Goal: Task Accomplishment & Management: Manage account settings

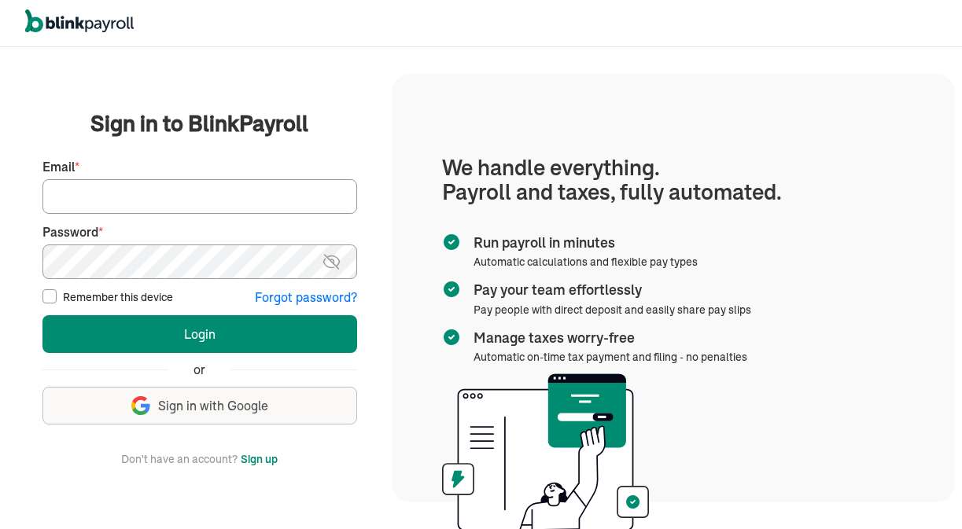
click at [314, 190] on input "Email *" at bounding box center [199, 196] width 315 height 35
type input "queeniestx@gmail.com"
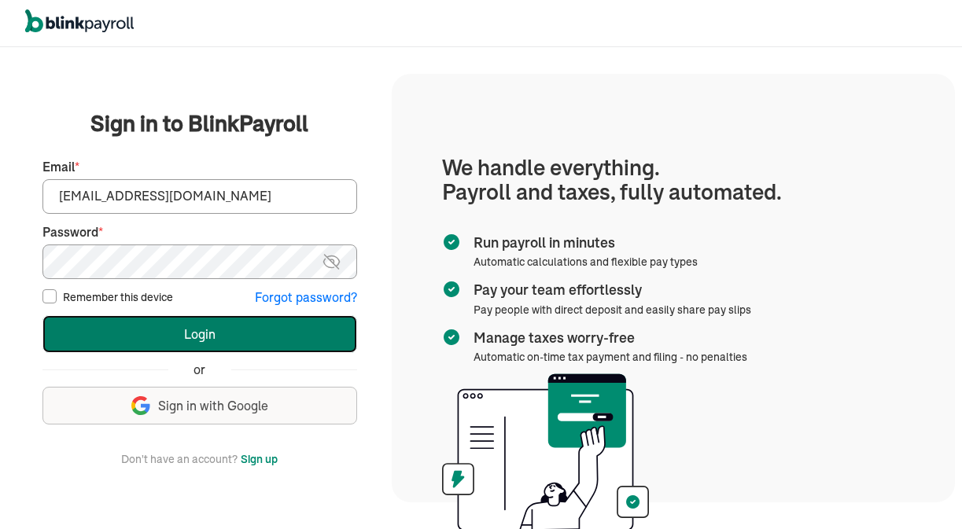
click at [302, 345] on button "Login" at bounding box center [199, 334] width 315 height 38
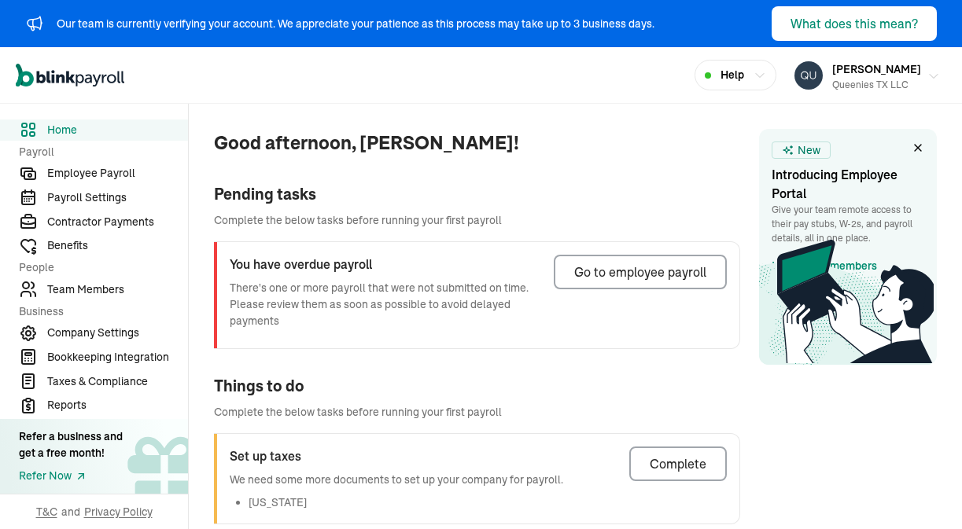
click at [883, 83] on div "Queenies TX LLC" at bounding box center [876, 85] width 89 height 14
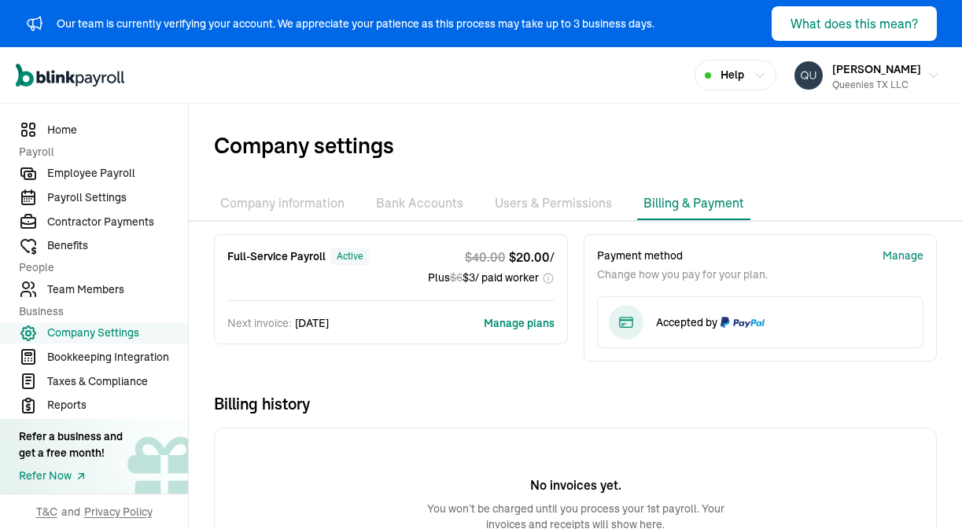
click at [508, 326] on button "Manage plans" at bounding box center [519, 323] width 71 height 16
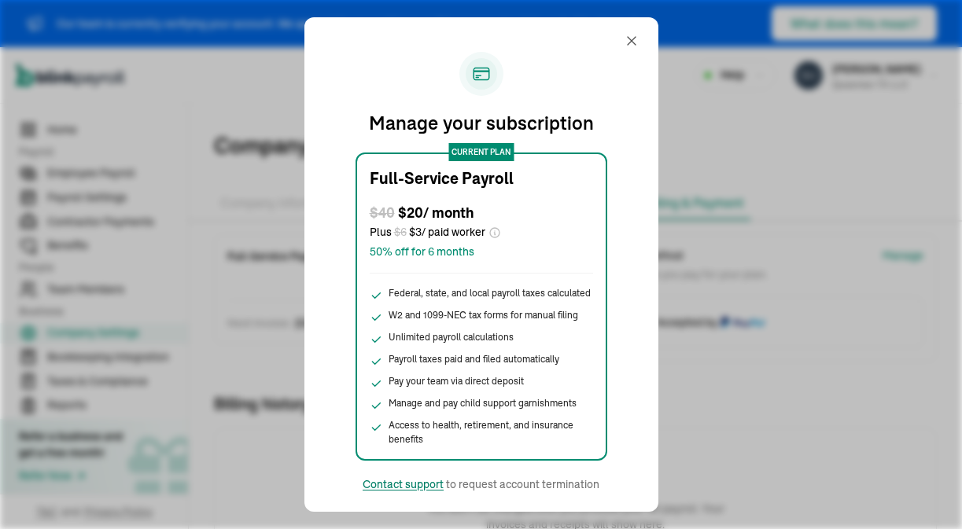
click at [408, 485] on div "Contact support" at bounding box center [403, 485] width 81 height 16
click at [588, 50] on div "Manage your subscription current plan Full-Service Payroll $ 40 $ 20 / month Pl…" at bounding box center [481, 264] width 316 height 457
click at [245, 96] on div "Manage your subscription current plan Full-Service Payroll $ 40 $ 20 / month Pl…" at bounding box center [481, 264] width 962 height 529
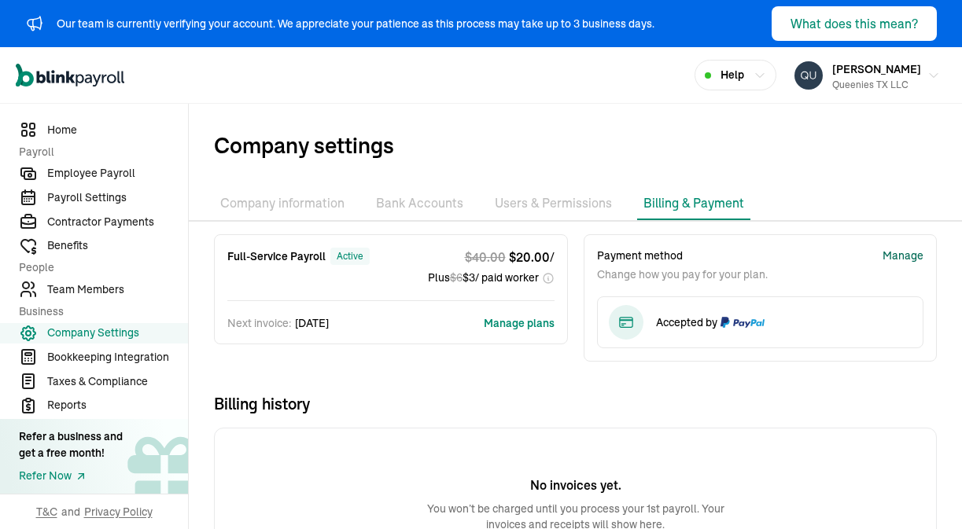
click at [913, 256] on div "Manage" at bounding box center [903, 256] width 41 height 17
click at [900, 67] on span "[PERSON_NAME]" at bounding box center [876, 69] width 89 height 14
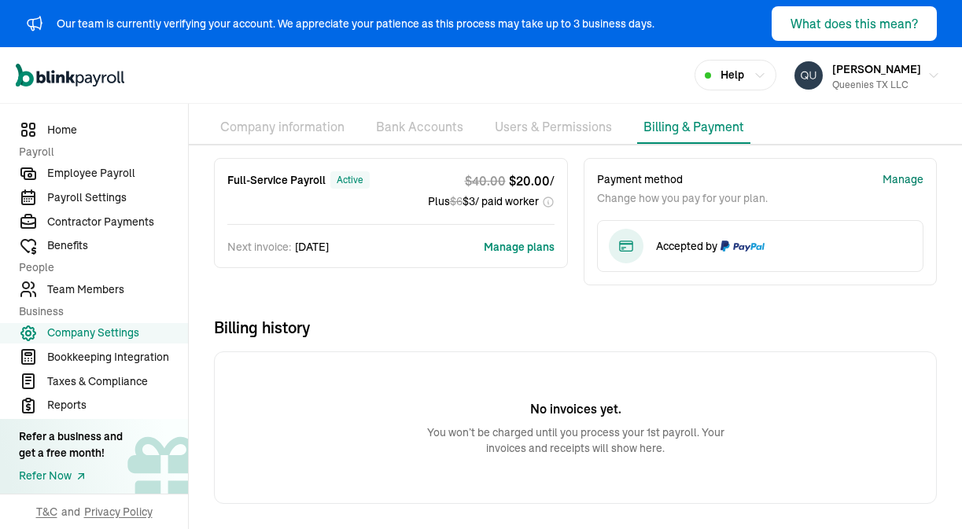
click at [911, 178] on div "Manage" at bounding box center [903, 180] width 41 height 17
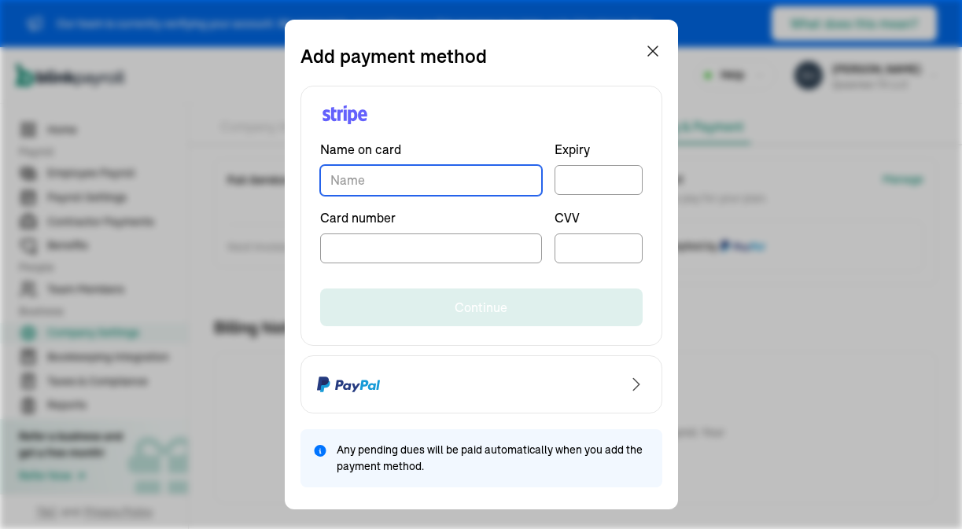
click at [434, 189] on input "TextInput" at bounding box center [431, 180] width 222 height 31
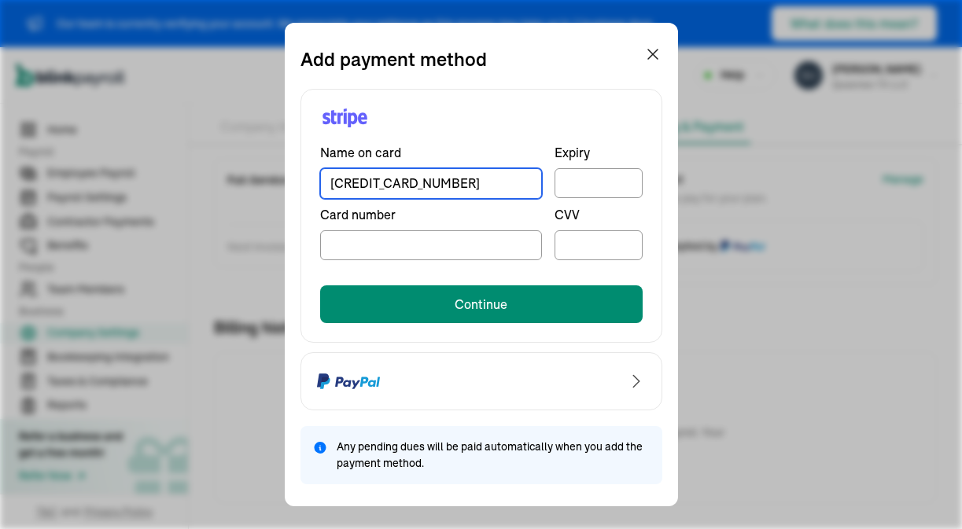
click at [422, 179] on input "[CREDIT_CARD_NUMBER]" at bounding box center [431, 183] width 222 height 31
click at [380, 180] on input "[CREDIT_CARD_NUMBER]" at bounding box center [431, 183] width 222 height 31
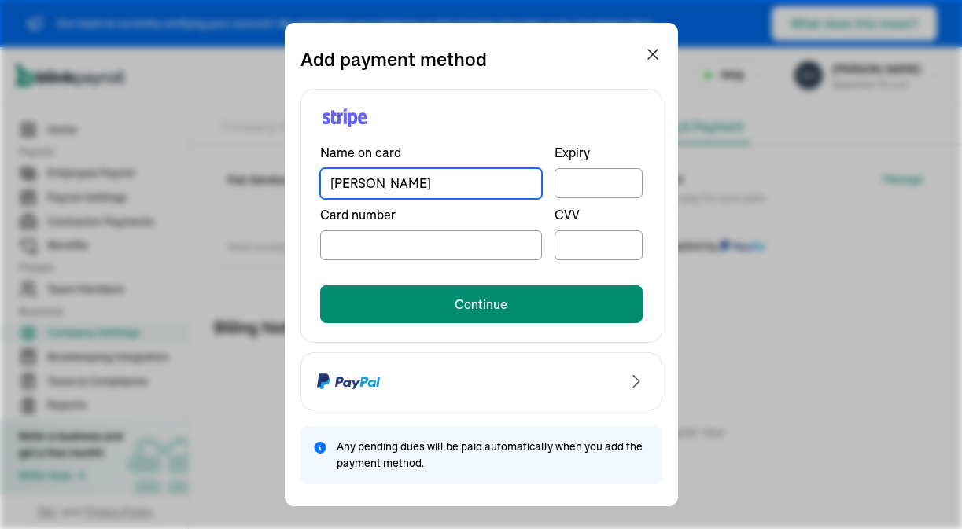
type input "[PERSON_NAME]"
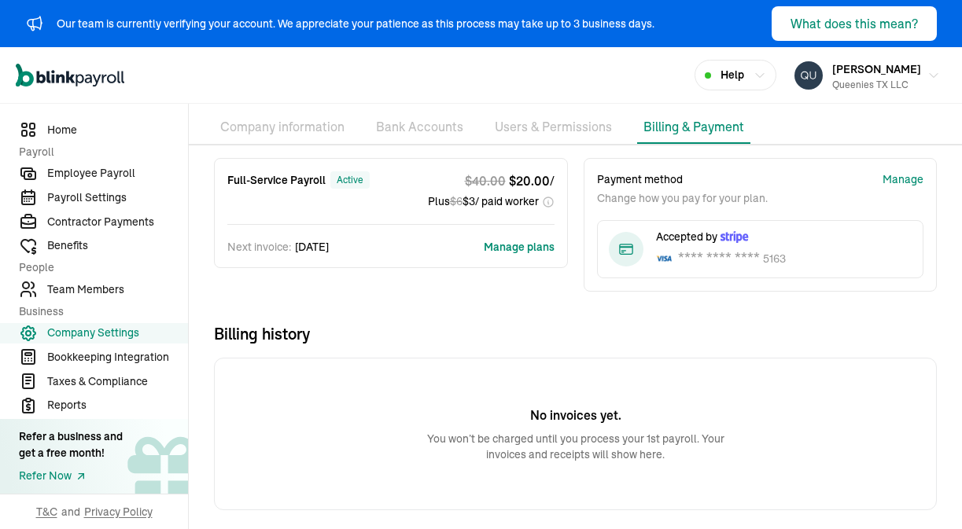
click at [526, 245] on button "Manage plans" at bounding box center [519, 247] width 71 height 16
click at [766, 73] on div "Help" at bounding box center [735, 75] width 61 height 17
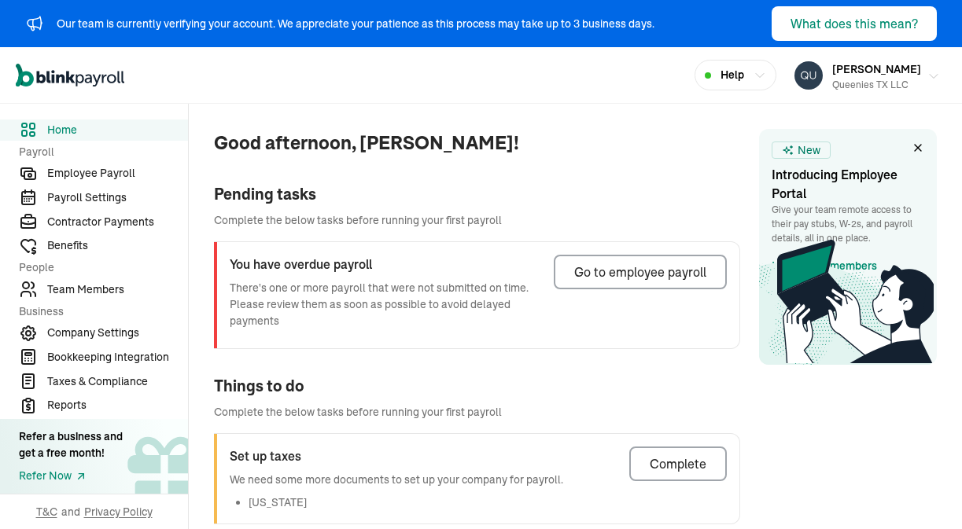
click at [883, 83] on div "Queenies TX LLC" at bounding box center [876, 85] width 89 height 14
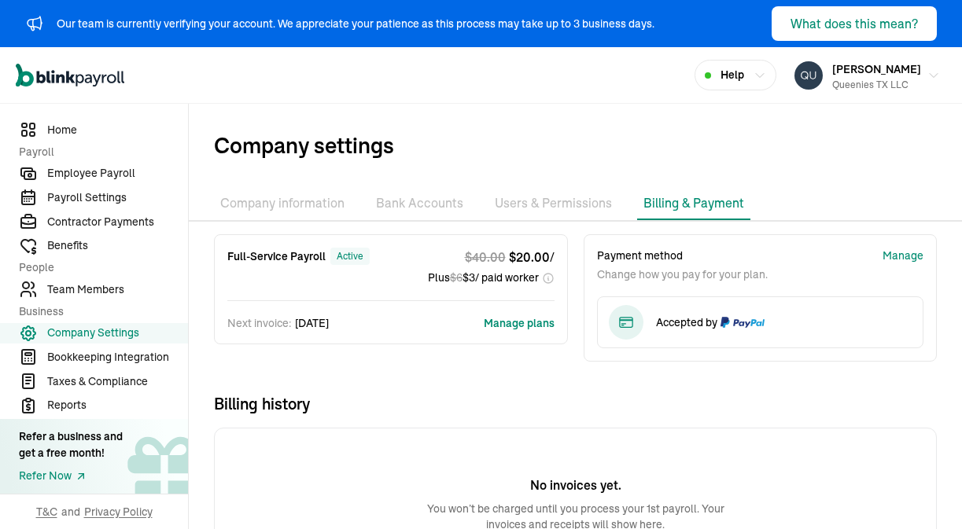
click at [508, 326] on button "Manage plans" at bounding box center [519, 323] width 71 height 16
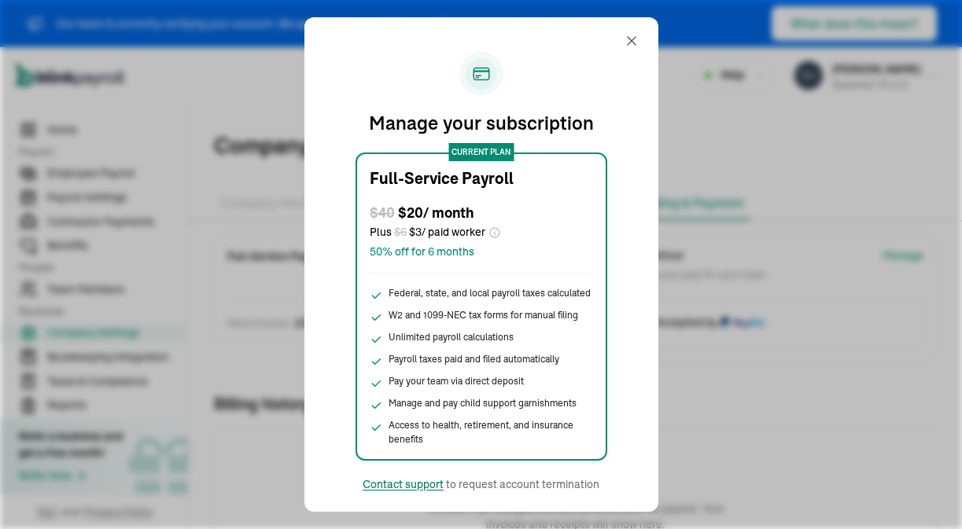
click at [408, 485] on div "Contact support" at bounding box center [403, 485] width 81 height 16
click at [588, 50] on div "Manage your subscription current plan Full-Service Payroll $ 40 $ 20 / month Pl…" at bounding box center [481, 264] width 316 height 457
click at [245, 96] on div "Manage your subscription current plan Full-Service Payroll $ 40 $ 20 / month Pl…" at bounding box center [481, 264] width 962 height 529
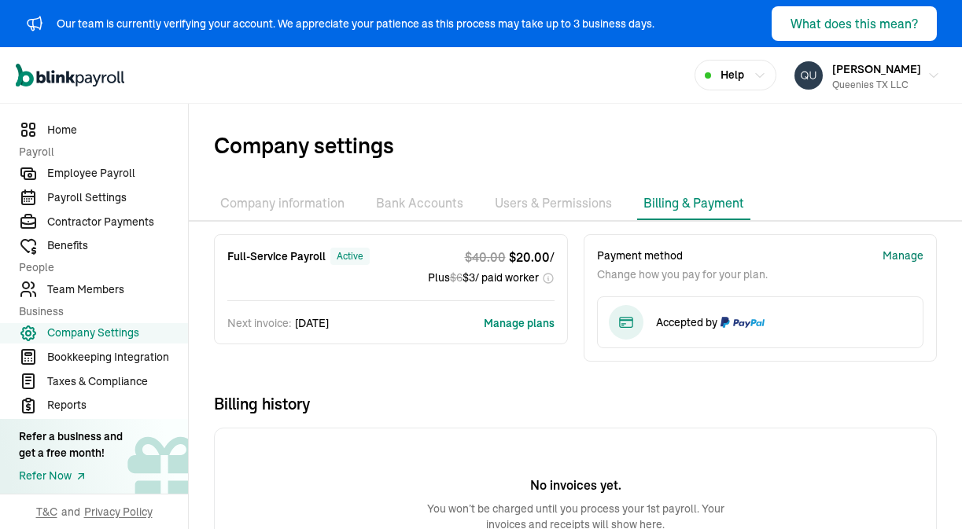
click at [913, 256] on div "Manage" at bounding box center [903, 256] width 41 height 17
click at [900, 67] on span "[PERSON_NAME]" at bounding box center [876, 69] width 89 height 14
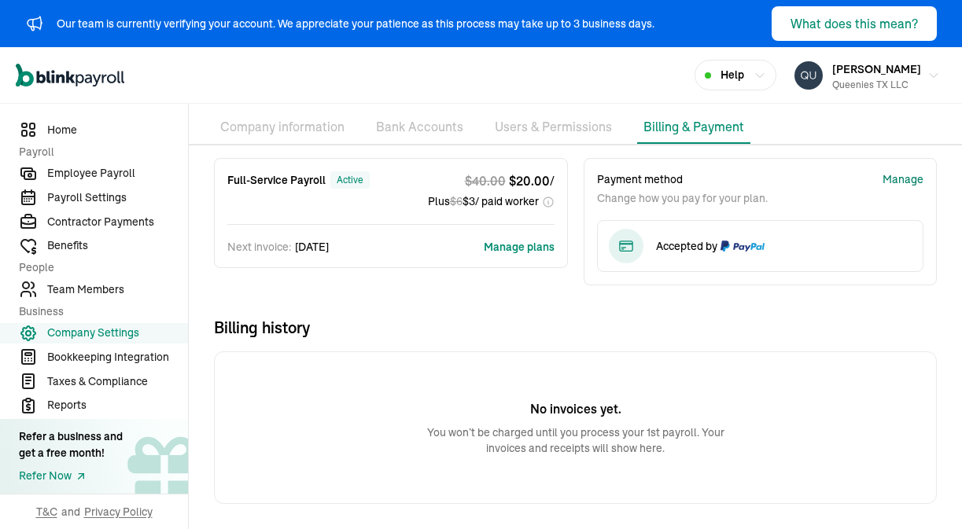
click at [911, 178] on div "Manage" at bounding box center [903, 180] width 41 height 17
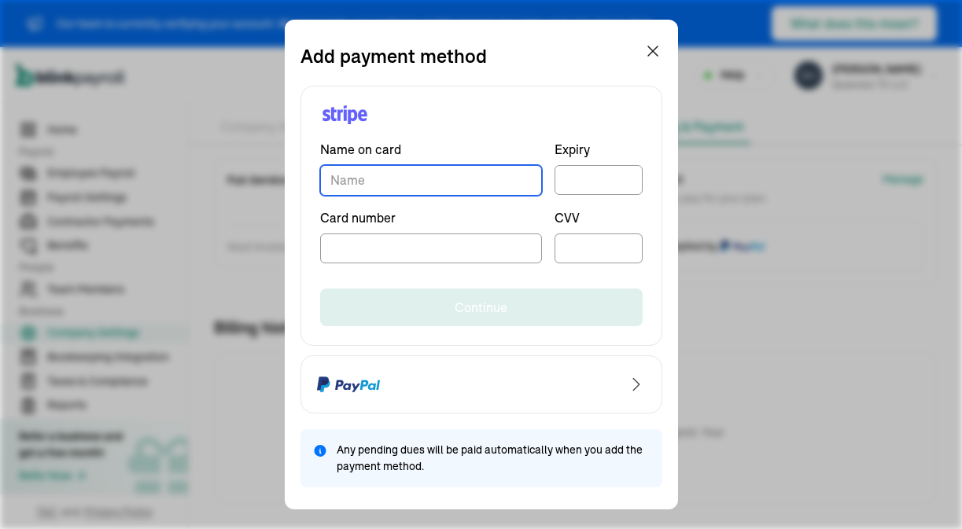
click at [434, 189] on input "TextInput" at bounding box center [431, 180] width 222 height 31
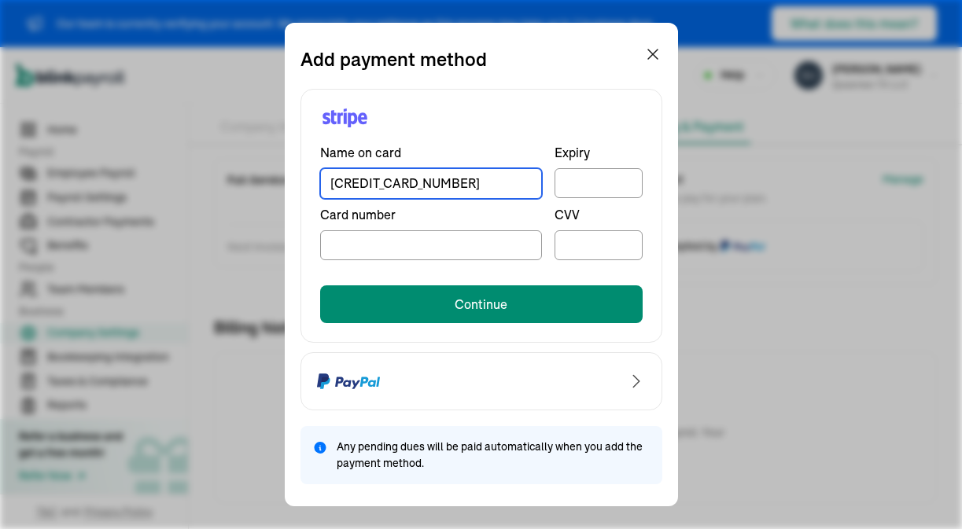
click at [422, 179] on input "[CREDIT_CARD_NUMBER]" at bounding box center [431, 183] width 222 height 31
click at [380, 180] on input "[CREDIT_CARD_NUMBER]" at bounding box center [431, 183] width 222 height 31
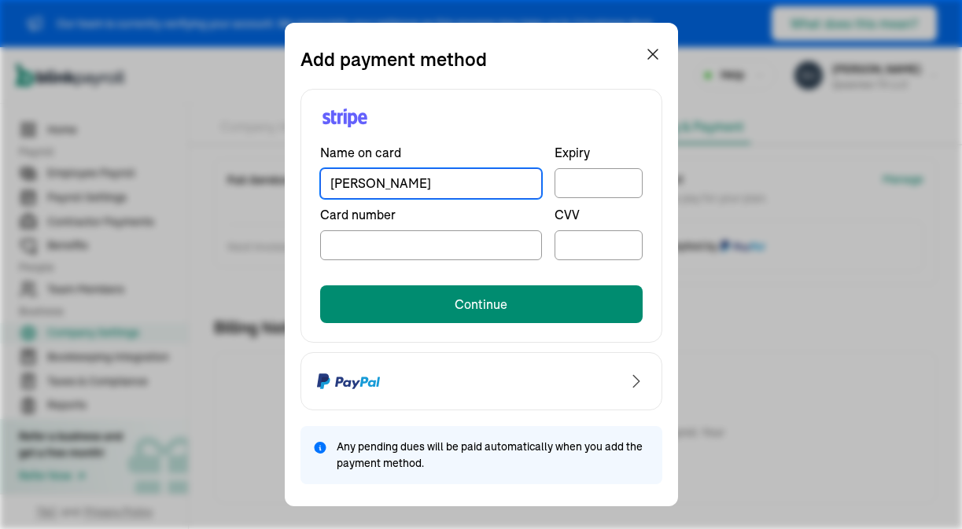
type input "[PERSON_NAME]"
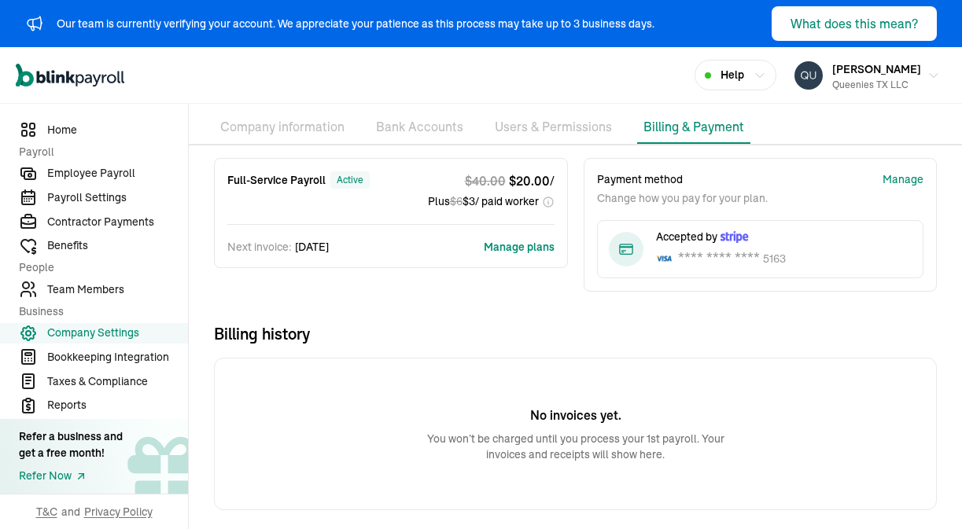
click at [526, 245] on button "Manage plans" at bounding box center [519, 247] width 71 height 16
click at [766, 73] on div "Help" at bounding box center [735, 75] width 61 height 17
